Goal: Find specific page/section: Find specific page/section

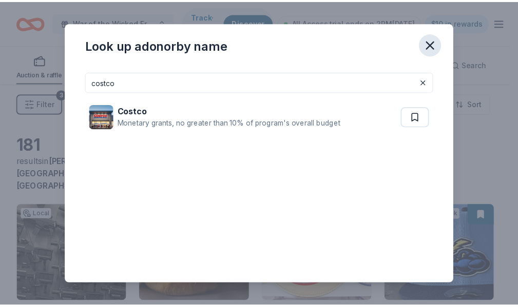
scroll to position [1306, 0]
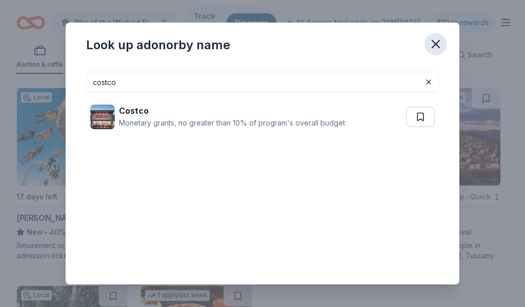
click at [438, 40] on icon "button" at bounding box center [436, 44] width 14 height 14
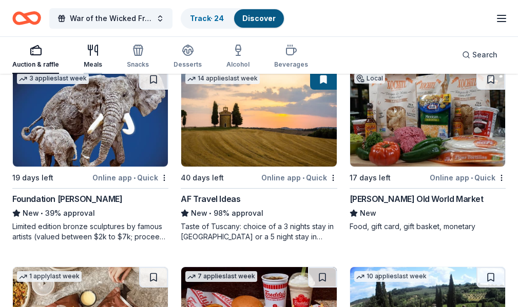
click at [95, 67] on div "Meals" at bounding box center [93, 65] width 18 height 8
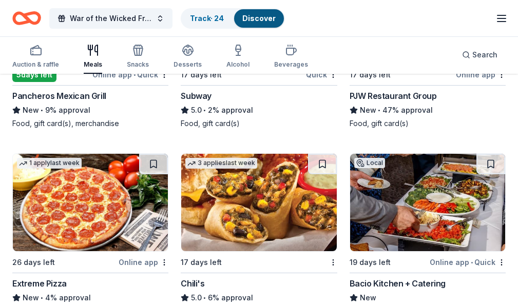
scroll to position [1294, 0]
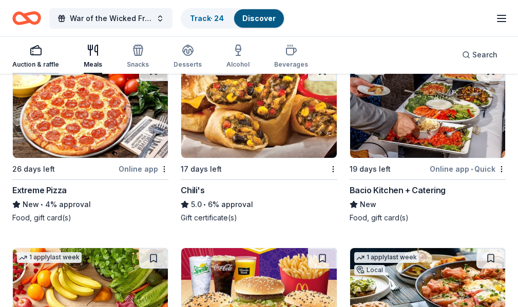
click at [33, 55] on icon "button" at bounding box center [36, 50] width 12 height 12
